Goal: Transaction & Acquisition: Purchase product/service

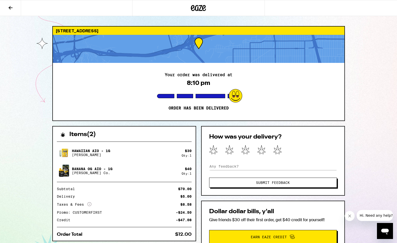
click at [8, 8] on icon at bounding box center [11, 8] width 6 height 6
